Goal: Task Accomplishment & Management: Use online tool/utility

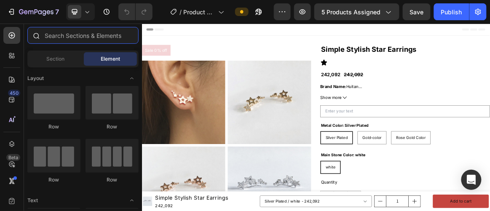
click at [94, 27] on input "text" at bounding box center [82, 35] width 111 height 17
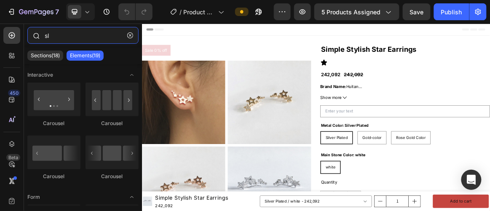
type input "s"
type input "carousel"
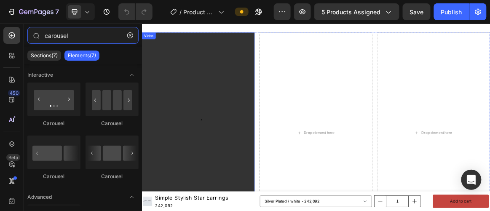
scroll to position [984, 0]
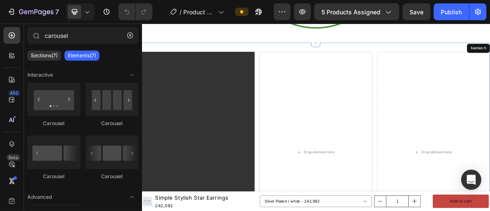
click at [277, 51] on div "Video Drop element here Drop element here Row Section 5" at bounding box center [394, 208] width 505 height 315
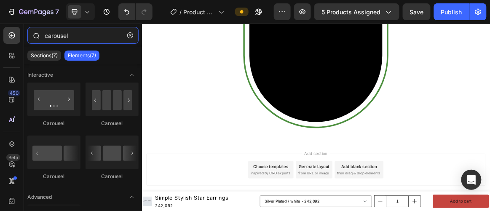
click at [91, 41] on input "carousel" at bounding box center [82, 35] width 111 height 17
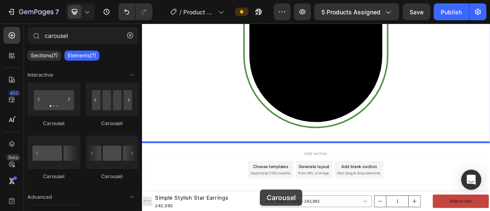
drag, startPoint x: 255, startPoint y: 123, endPoint x: 313, endPoint y: 264, distance: 152.4
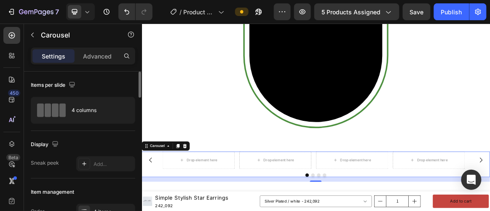
scroll to position [910, 0]
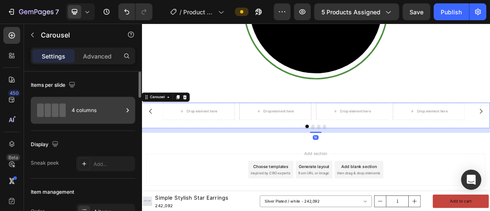
click at [91, 118] on div "4 columns" at bounding box center [97, 110] width 51 height 19
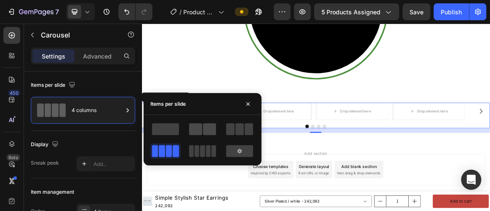
click at [204, 134] on span at bounding box center [209, 129] width 13 height 12
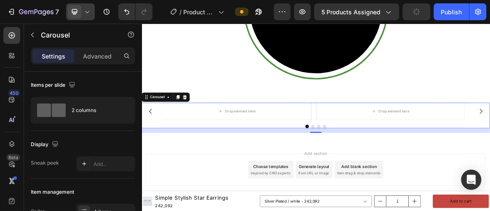
click at [93, 12] on div at bounding box center [80, 11] width 29 height 17
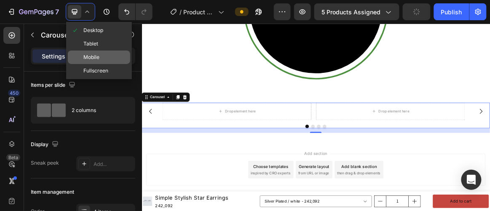
click at [95, 56] on span "Mobile" at bounding box center [91, 57] width 16 height 8
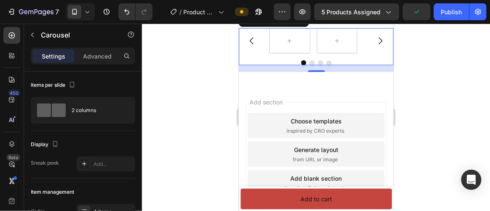
scroll to position [885, 0]
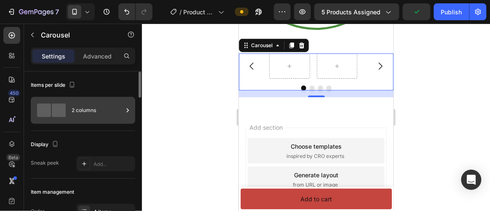
click at [72, 110] on div "2 columns" at bounding box center [97, 110] width 51 height 19
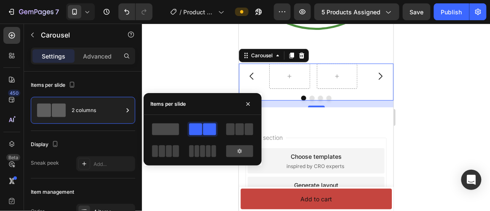
click at [167, 132] on span at bounding box center [165, 129] width 27 height 12
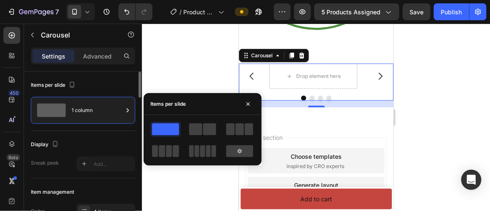
click at [53, 148] on div at bounding box center [55, 144] width 10 height 11
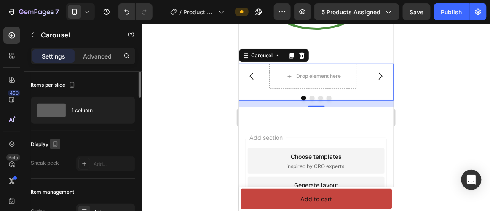
click at [53, 146] on icon "button" at bounding box center [55, 144] width 8 height 8
click at [62, 90] on div at bounding box center [56, 113] width 17 height 47
click at [59, 94] on icon "button" at bounding box center [57, 98] width 8 height 8
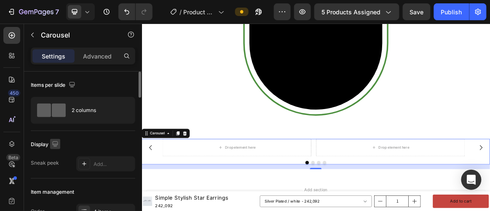
click at [56, 142] on icon "button" at bounding box center [55, 144] width 8 height 8
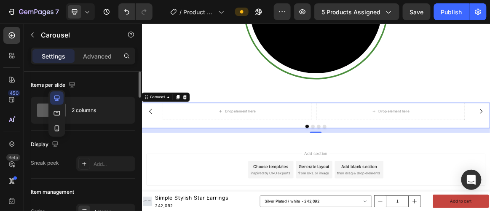
scroll to position [910, 0]
click at [53, 128] on icon "button" at bounding box center [57, 128] width 8 height 8
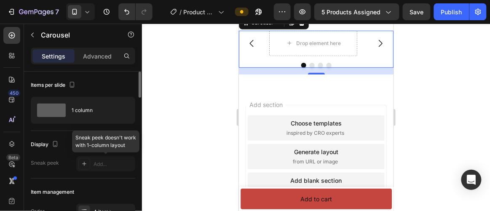
click at [91, 170] on div at bounding box center [105, 163] width 59 height 15
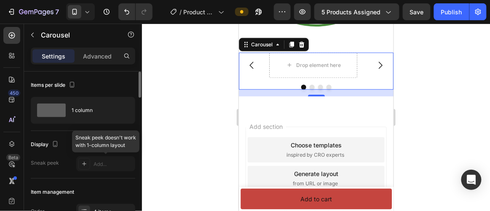
scroll to position [887, 0]
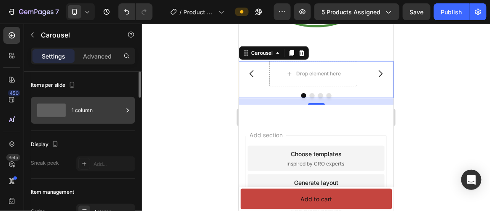
click at [82, 118] on div "1 column" at bounding box center [97, 110] width 51 height 19
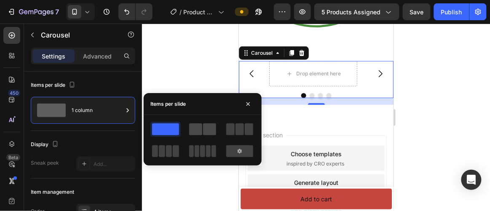
click at [193, 131] on span at bounding box center [195, 129] width 13 height 12
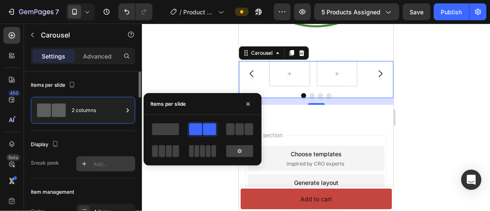
click at [99, 162] on div "Add..." at bounding box center [114, 164] width 40 height 8
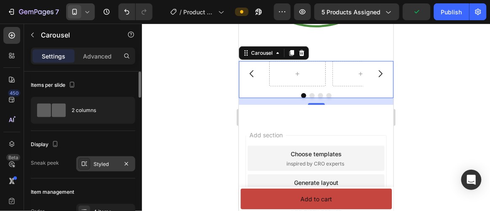
click at [85, 6] on div at bounding box center [80, 11] width 29 height 17
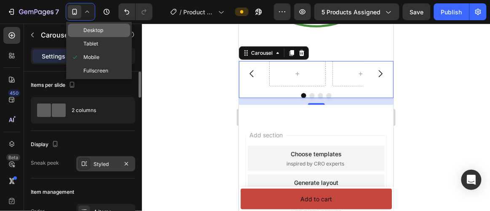
click at [94, 28] on span "Desktop" at bounding box center [93, 30] width 20 height 8
type input "1200"
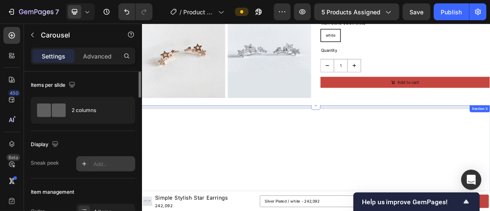
scroll to position [106, 0]
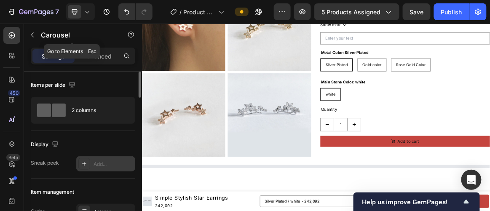
drag, startPoint x: 49, startPoint y: 32, endPoint x: 53, endPoint y: 32, distance: 4.3
click at [49, 32] on p "Carousel" at bounding box center [77, 35] width 72 height 10
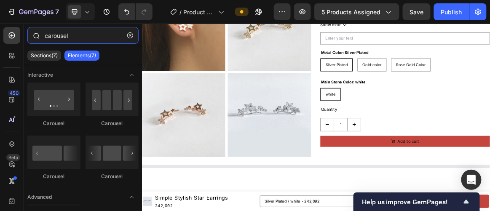
click at [74, 35] on input "carousel" at bounding box center [82, 35] width 111 height 17
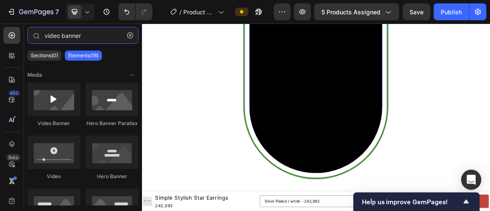
scroll to position [910, 0]
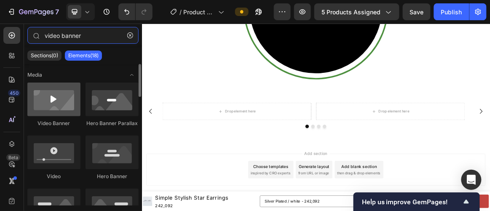
type input "video banner"
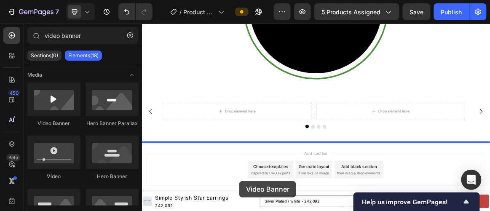
drag, startPoint x: 203, startPoint y: 120, endPoint x: 283, endPoint y: 251, distance: 154.2
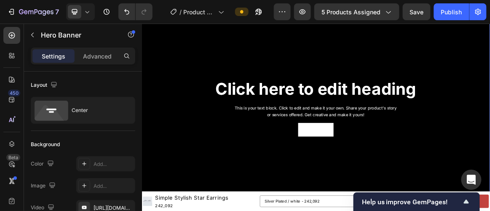
scroll to position [1063, 0]
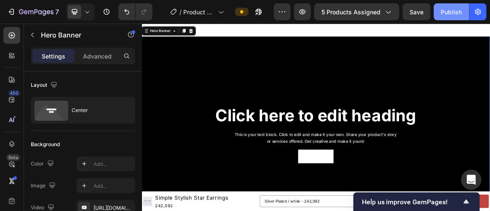
click at [457, 11] on div "Publish" at bounding box center [451, 12] width 21 height 9
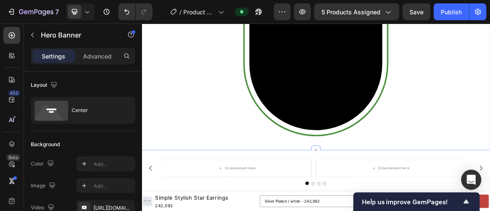
scroll to position [808, 0]
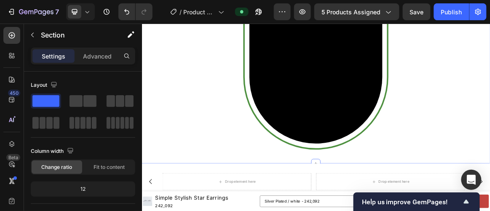
click at [242, 211] on div "Video Row Section 4" at bounding box center [394, 29] width 505 height 394
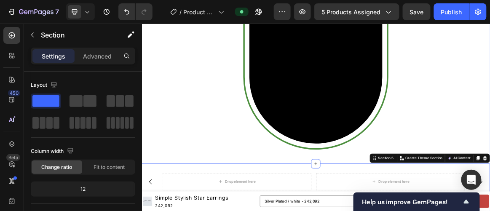
scroll to position [923, 0]
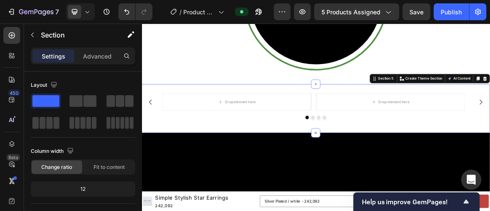
click at [230, 116] on div "Drop element here Drop element here Drop element here Drop element here Carouse…" at bounding box center [394, 146] width 505 height 71
drag, startPoint x: 633, startPoint y: 100, endPoint x: 628, endPoint y: 110, distance: 10.6
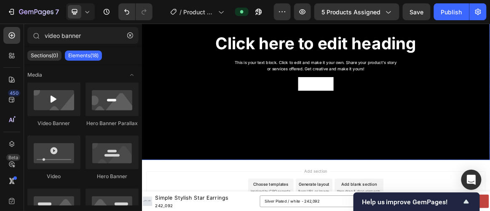
scroll to position [1114, 0]
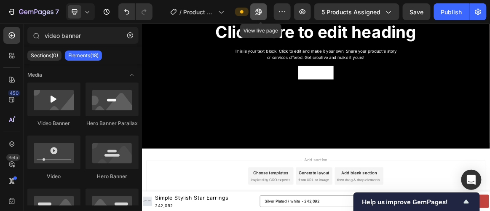
click at [267, 14] on button "button" at bounding box center [258, 11] width 17 height 17
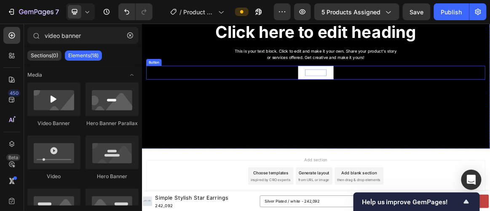
click at [406, 94] on div "Get started" at bounding box center [394, 93] width 31 height 9
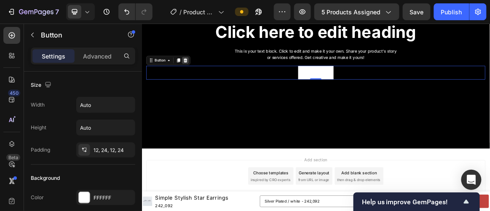
click at [207, 76] on icon at bounding box center [205, 76] width 5 height 6
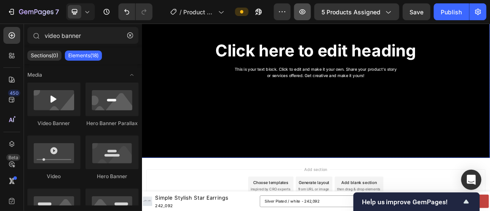
scroll to position [1038, 0]
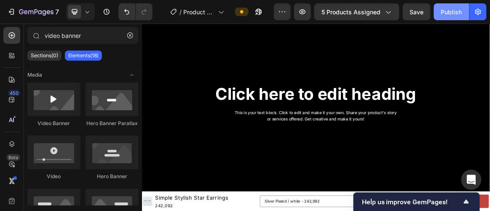
click at [452, 12] on div "Publish" at bounding box center [451, 12] width 21 height 9
click at [90, 19] on div at bounding box center [80, 11] width 29 height 17
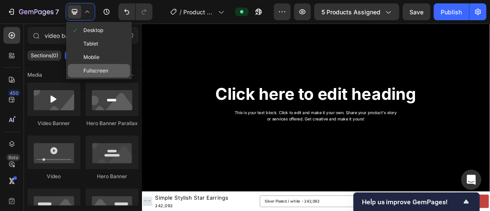
click at [91, 73] on span "Fullscreen" at bounding box center [95, 71] width 25 height 8
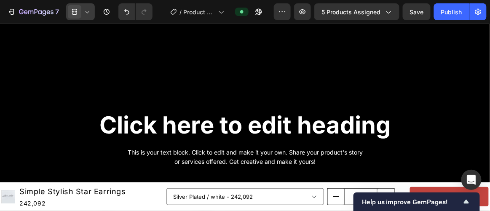
click at [85, 15] on icon at bounding box center [87, 12] width 8 height 8
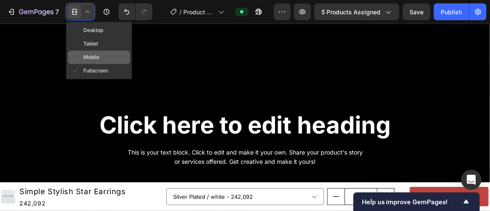
click at [86, 56] on span "Mobile" at bounding box center [91, 57] width 16 height 8
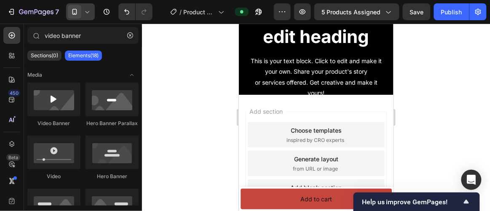
scroll to position [954, 0]
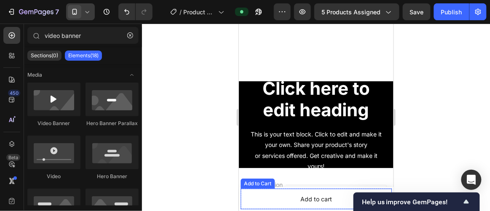
click at [276, 194] on button "Add to cart" at bounding box center [315, 198] width 151 height 21
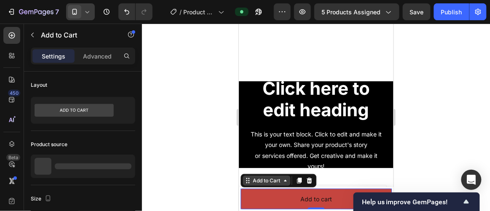
click at [260, 180] on div "Add to Cart" at bounding box center [266, 180] width 31 height 8
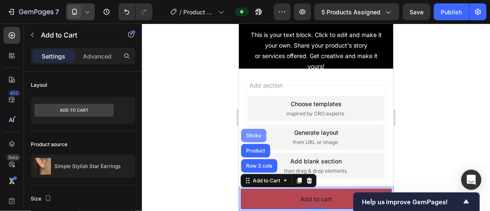
click at [254, 134] on div "Sticky" at bounding box center [253, 135] width 19 height 5
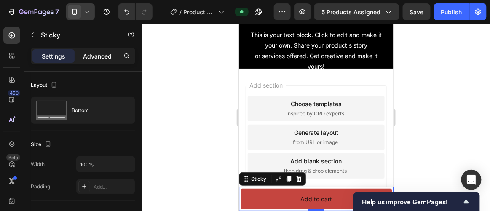
click at [102, 59] on p "Advanced" at bounding box center [97, 56] width 29 height 9
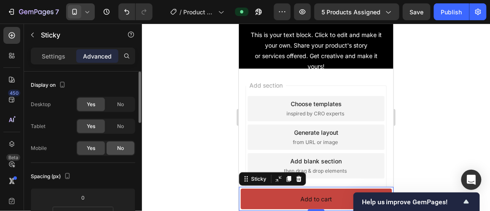
click at [117, 146] on span "No" at bounding box center [120, 148] width 7 height 8
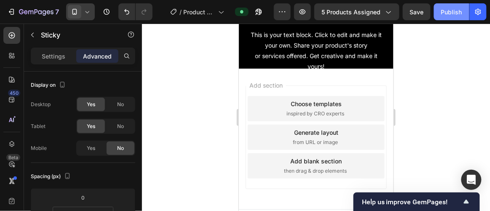
click at [451, 8] on div "Publish" at bounding box center [451, 12] width 21 height 9
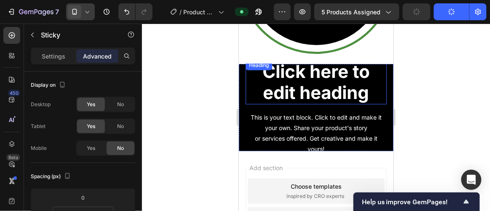
scroll to position [877, 0]
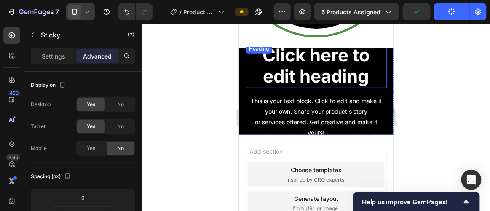
click at [256, 59] on h2 "Click here to edit heading" at bounding box center [315, 65] width 141 height 44
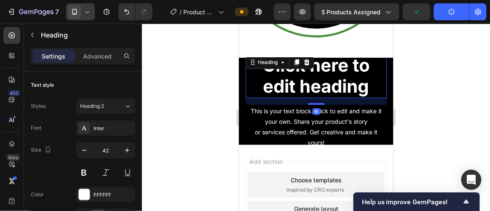
click at [244, 61] on div "Click here to edit heading Heading 16 This is your text block. Click to edit an…" at bounding box center [315, 100] width 155 height 87
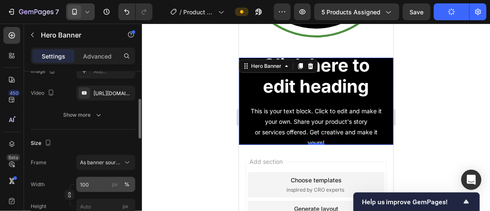
scroll to position [153, 0]
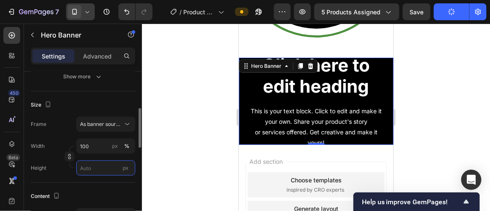
click at [93, 167] on input "px" at bounding box center [105, 167] width 59 height 15
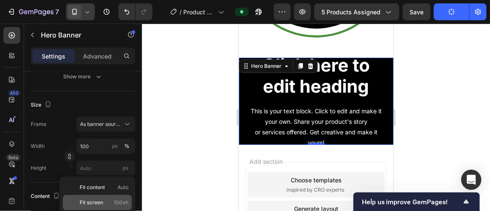
click at [97, 200] on span "Fit screen" at bounding box center [92, 203] width 24 height 8
type input "100 vh"
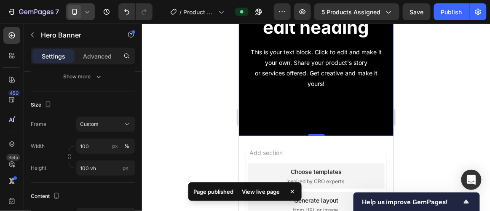
scroll to position [992, 0]
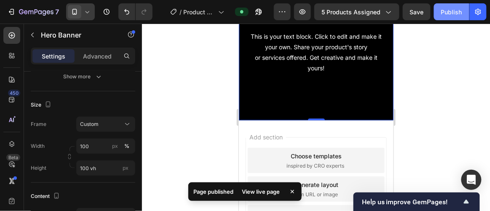
click at [442, 8] on div "Publish" at bounding box center [451, 12] width 21 height 9
